Goal: Transaction & Acquisition: Purchase product/service

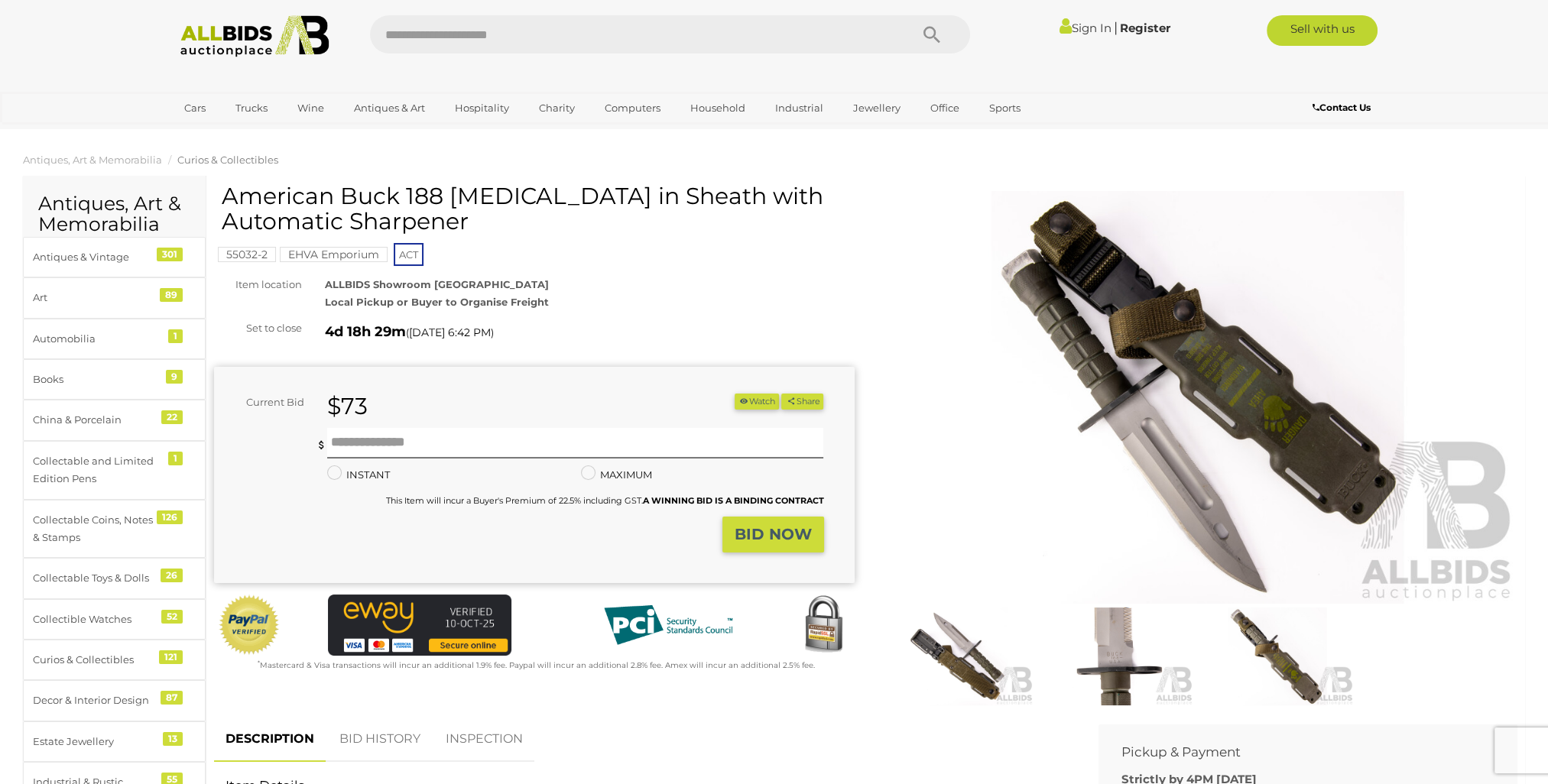
click at [1122, 656] on img at bounding box center [1117, 657] width 152 height 98
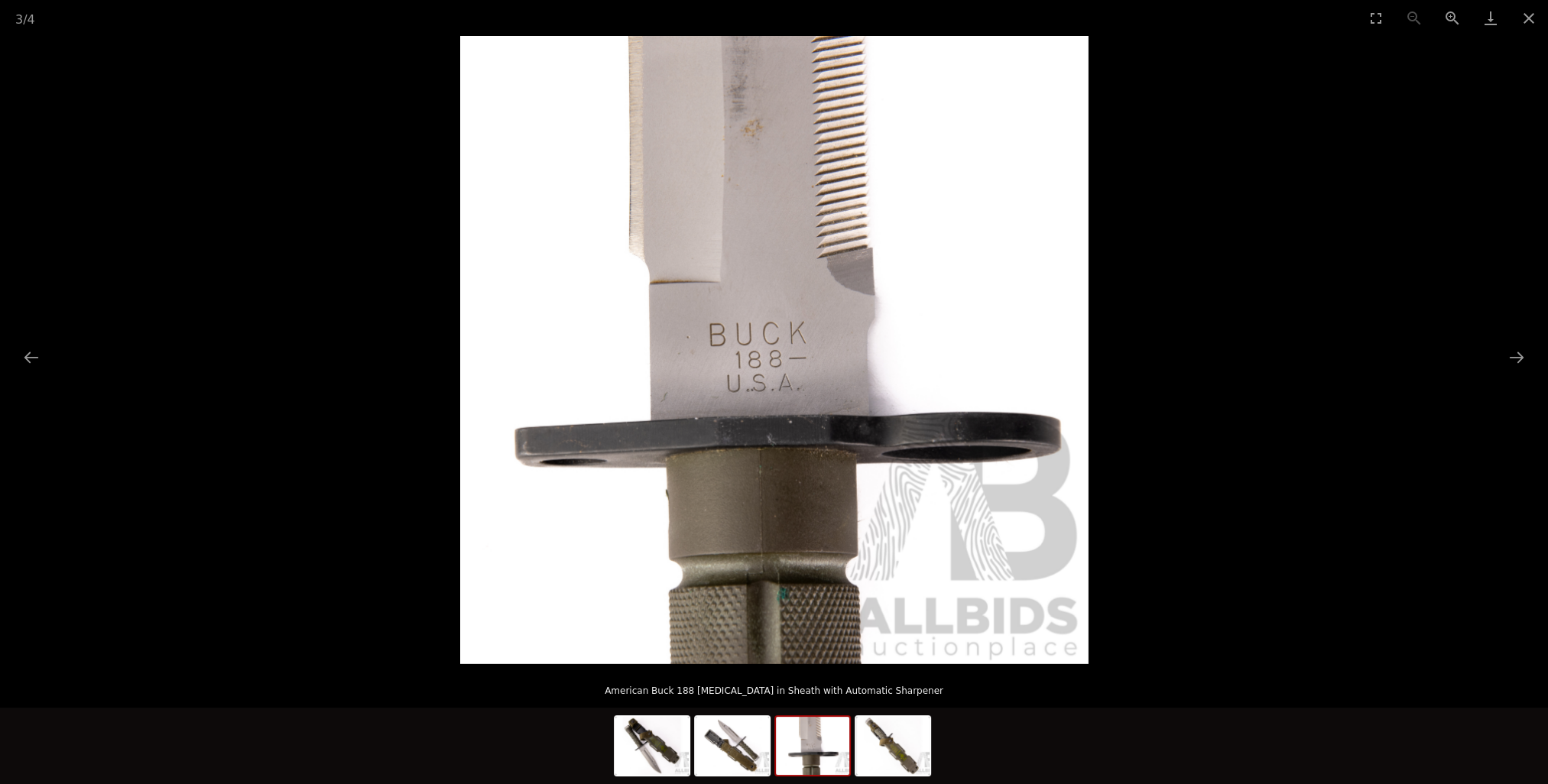
click at [1262, 641] on picture at bounding box center [774, 350] width 1548 height 628
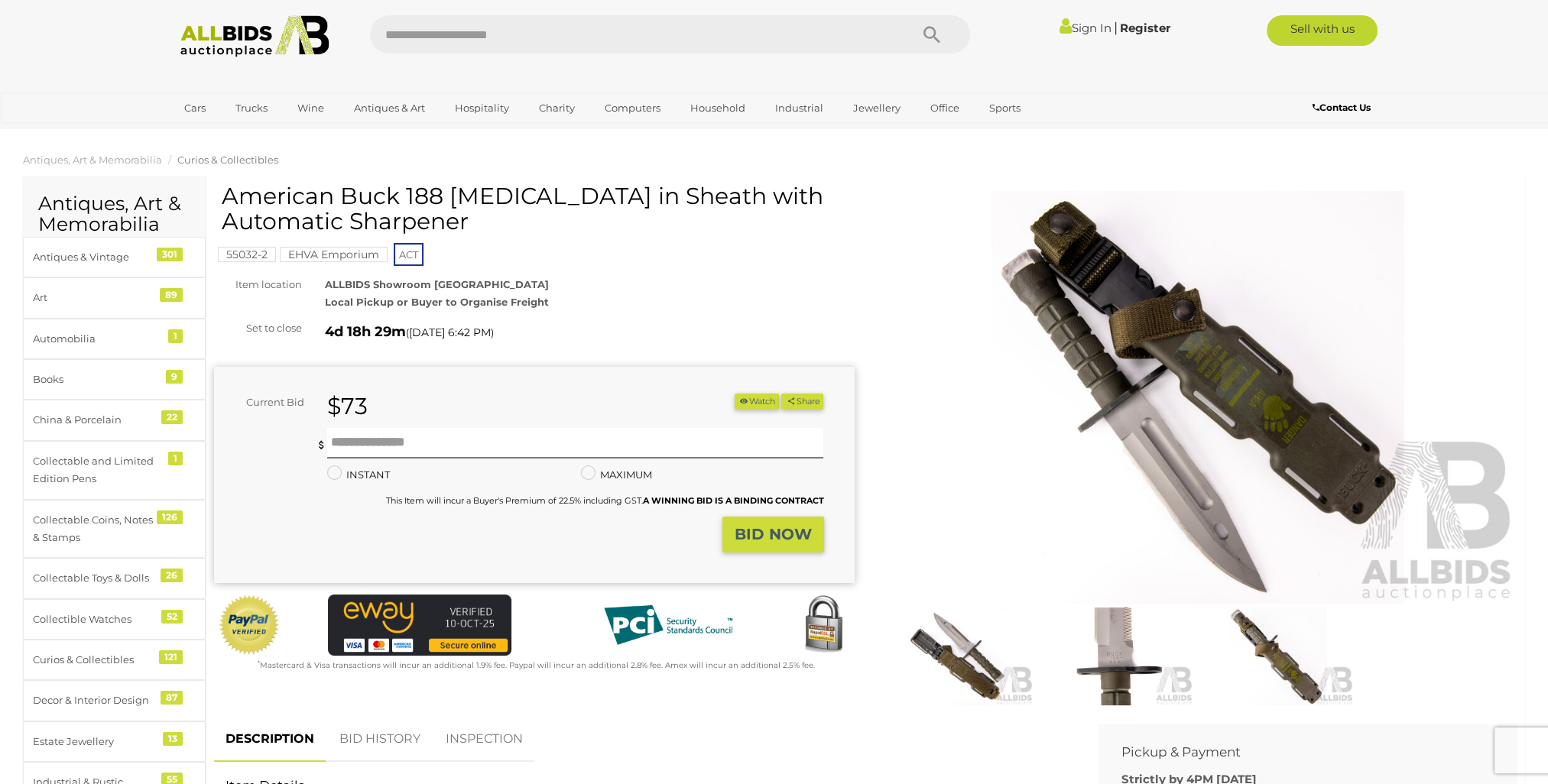
click at [1297, 650] on img at bounding box center [1277, 657] width 152 height 98
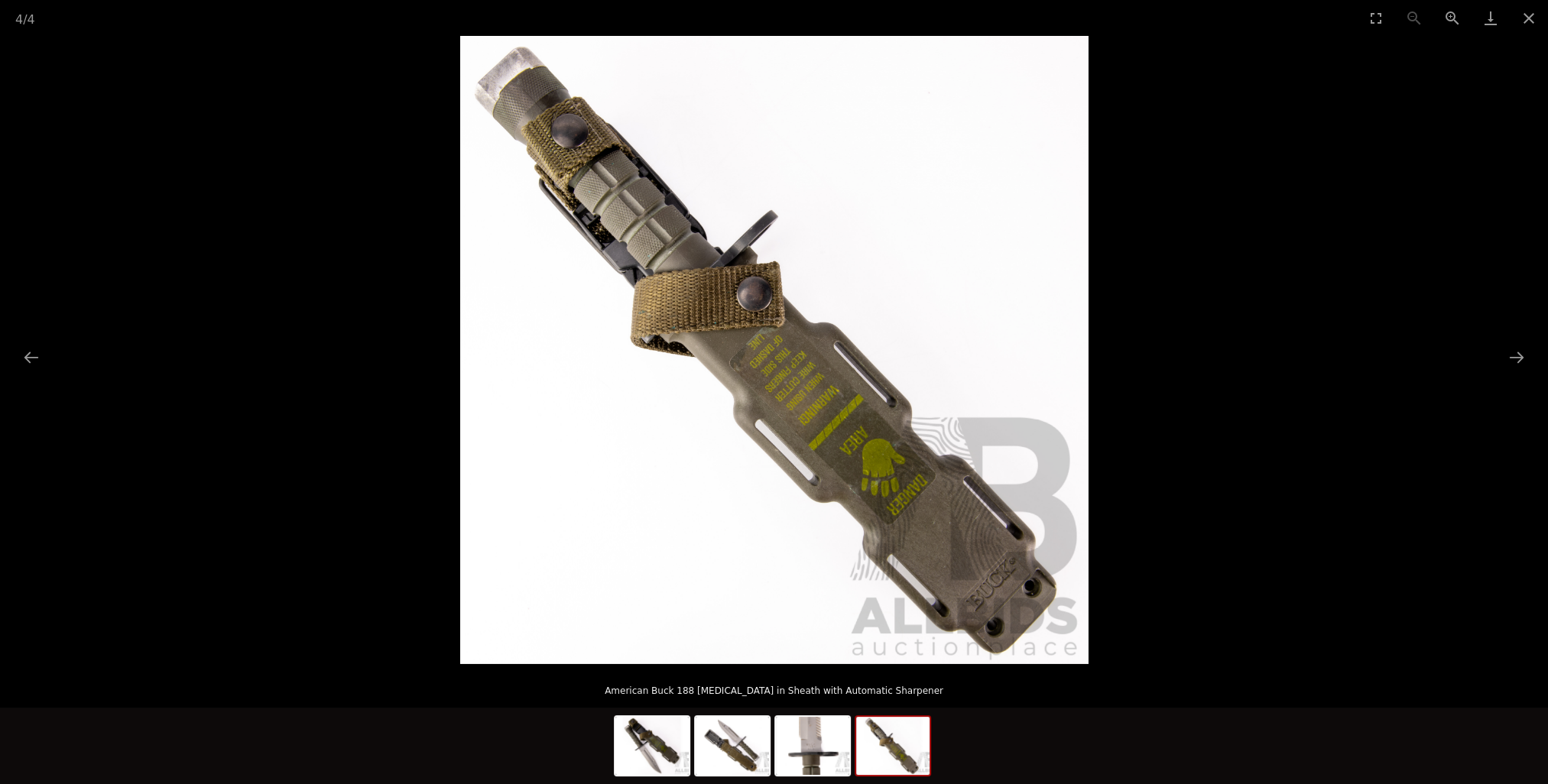
click at [1125, 677] on p "American Buck 188 [MEDICAL_DATA] in Sheath with Automatic Sharpener" at bounding box center [774, 687] width 1487 height 24
click at [1142, 671] on div "American Buck 188 [MEDICAL_DATA] in Sheath with Automatic Sharpener" at bounding box center [774, 686] width 1548 height 44
click at [1179, 654] on picture at bounding box center [774, 350] width 1548 height 628
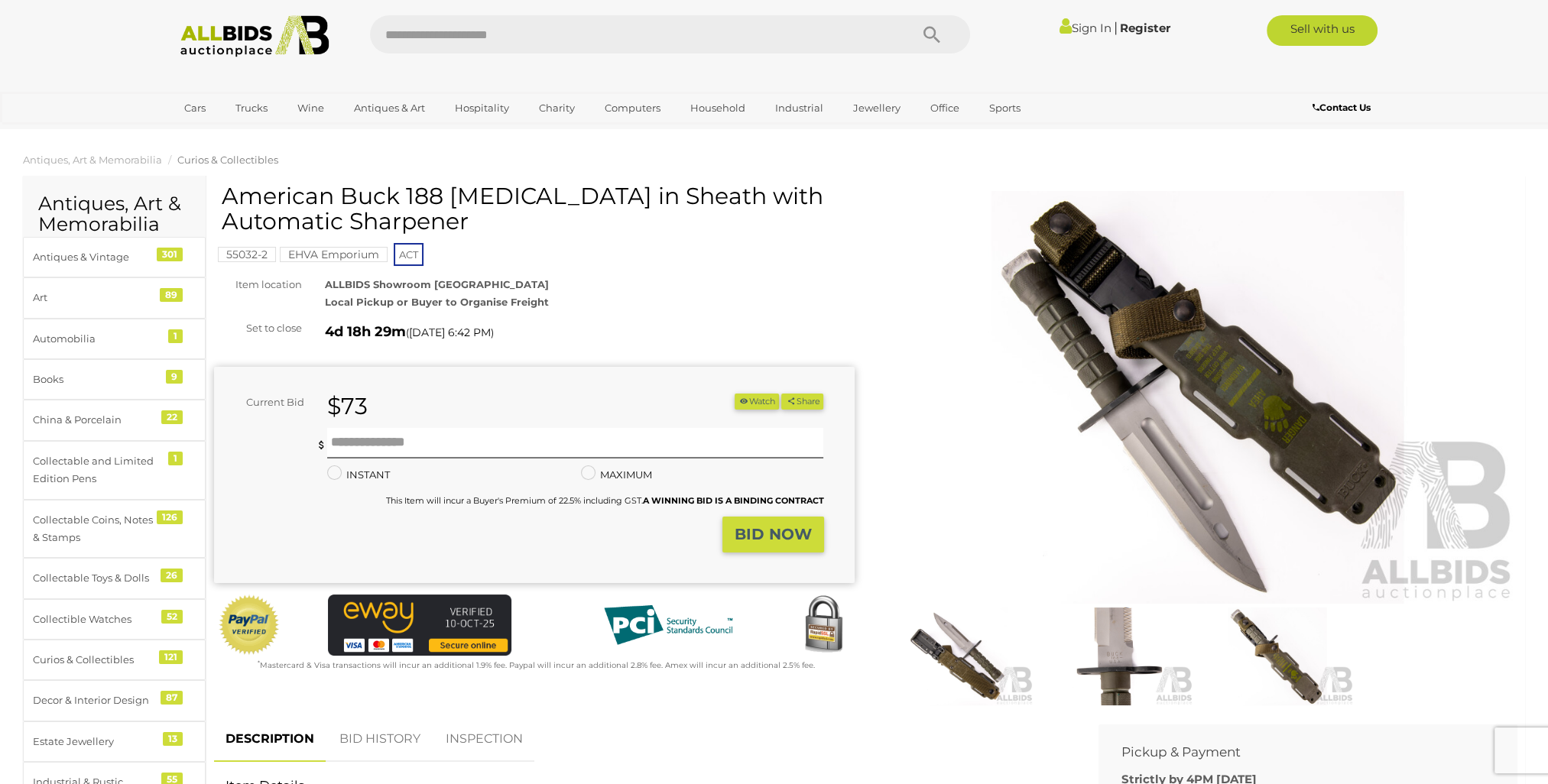
click at [957, 626] on img at bounding box center [957, 657] width 152 height 98
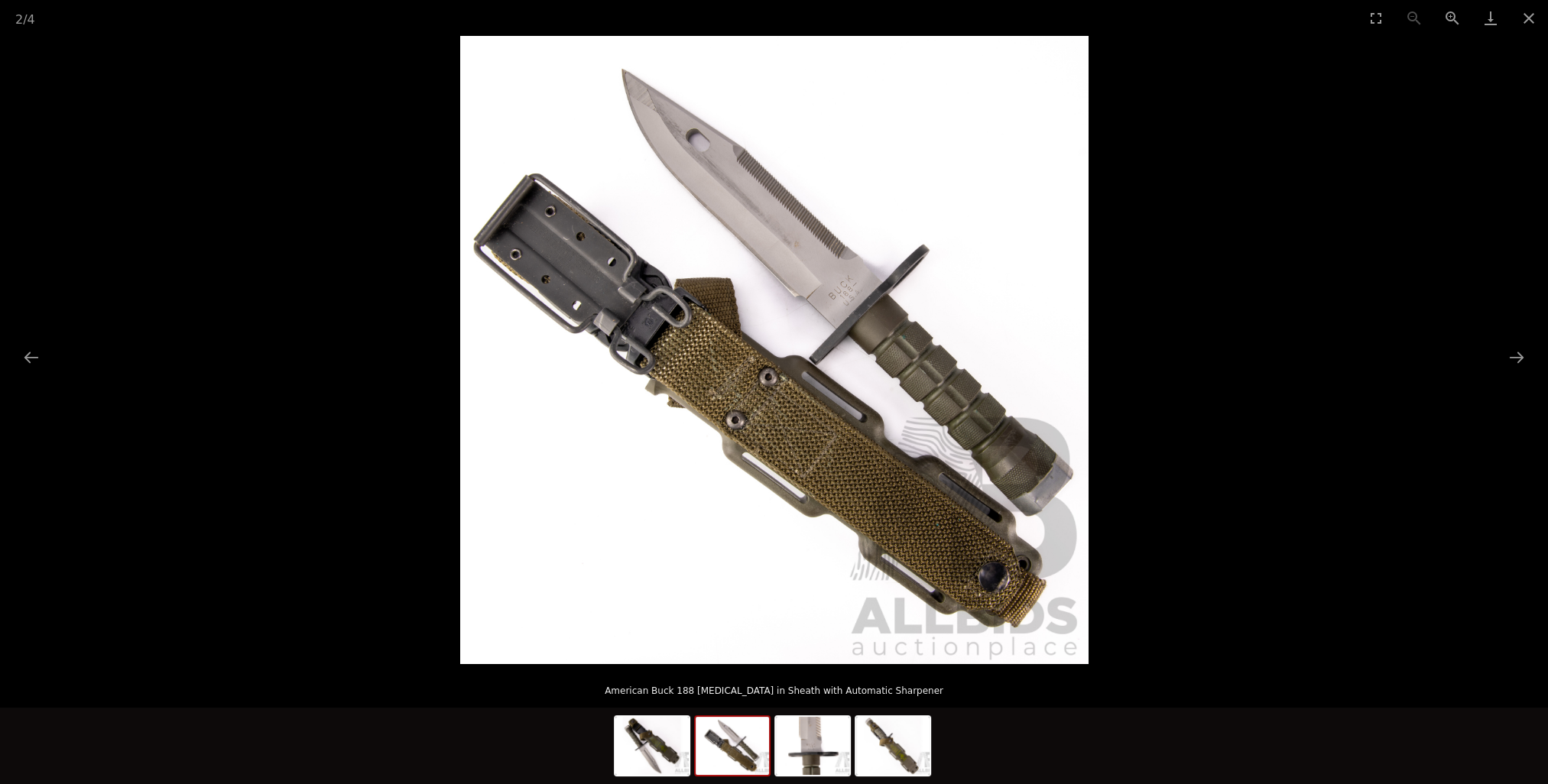
click at [1171, 670] on div "American Buck 188 [MEDICAL_DATA] in Sheath with Automatic Sharpener" at bounding box center [774, 686] width 1548 height 44
click at [1195, 674] on div "American Buck 188 [MEDICAL_DATA] in Sheath with Automatic Sharpener" at bounding box center [774, 686] width 1548 height 44
